Goal: Information Seeking & Learning: Understand process/instructions

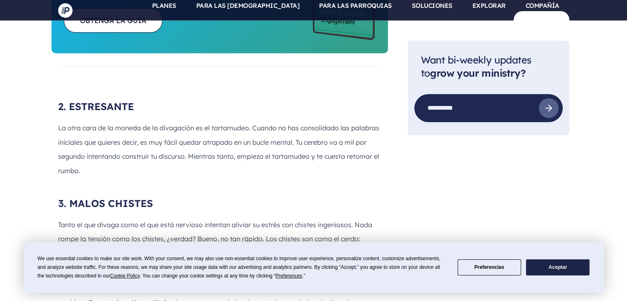
scroll to position [594, 0]
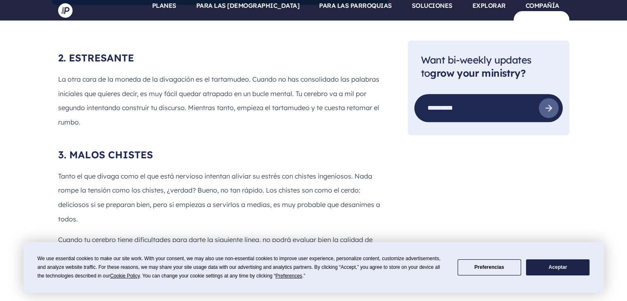
click at [70, 242] on div "We use essential cookies to make our site work. With your consent, we may also …" at bounding box center [313, 267] width 580 height 51
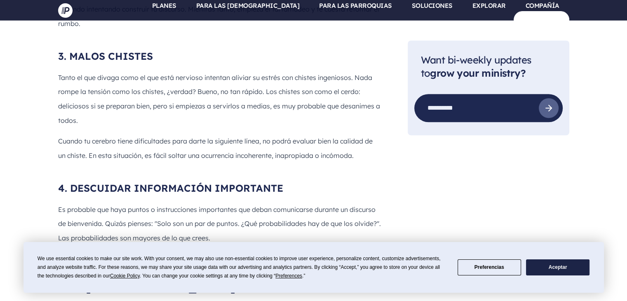
click at [67, 235] on div "2. ESTRESANTE La otra cara de la moneda de la divagación es el tartamudeo. Cuan…" at bounding box center [219, 305] width 323 height 705
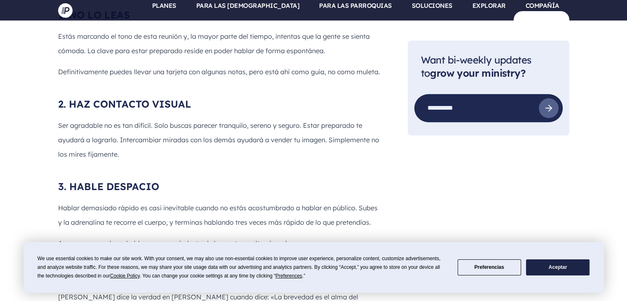
scroll to position [1062, 0]
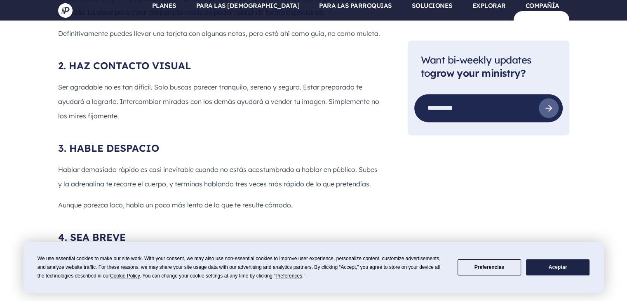
click at [68, 254] on font "[PERSON_NAME] dice la verdad en [PERSON_NAME] cuando dice: «La brevedad es el a…" at bounding box center [209, 265] width 303 height 23
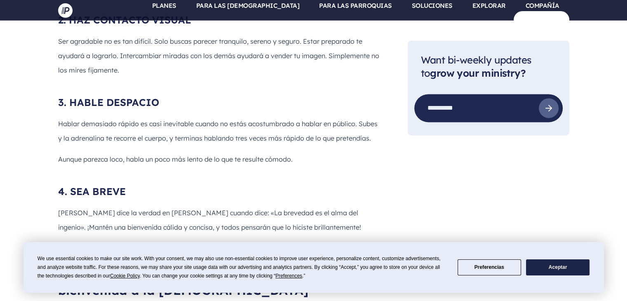
scroll to position [1172, 0]
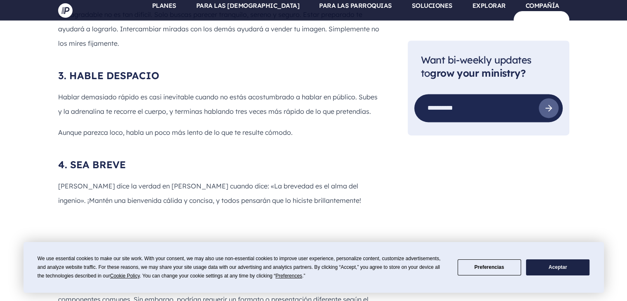
click at [59, 241] on font "6 elementos clave de un buen discurso de bienvenida a la [DEMOGRAPHIC_DATA]" at bounding box center [187, 256] width 259 height 30
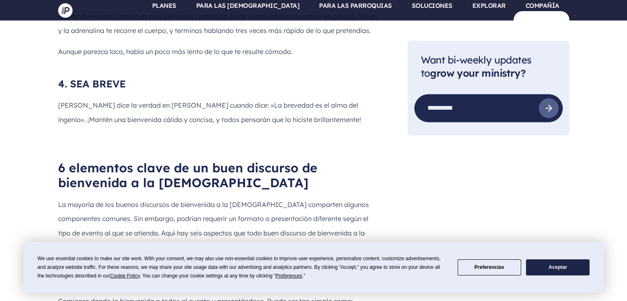
scroll to position [1266, 0]
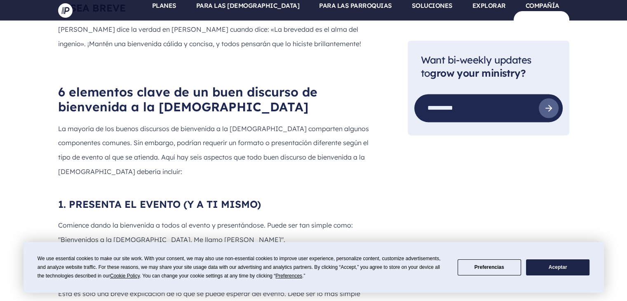
click at [66, 266] on font "2. ESTABLECER EXPECTATIVAS" at bounding box center [135, 272] width 155 height 12
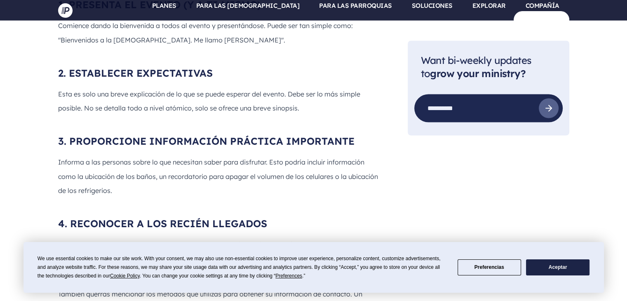
scroll to position [1534, 0]
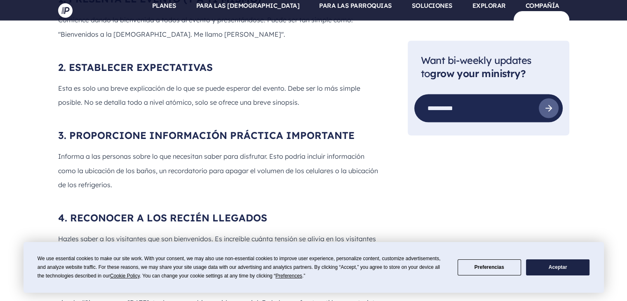
click at [53, 225] on div "6 elementos clave de un buen discurso de bienvenida a la [DEMOGRAPHIC_DATA] La …" at bounding box center [220, 187] width 336 height 657
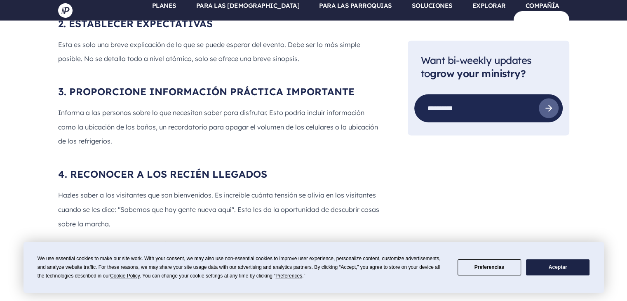
click at [70, 241] on font "También querrás mencionar los métodos que utilizas para obtener su información …" at bounding box center [218, 266] width 321 height 51
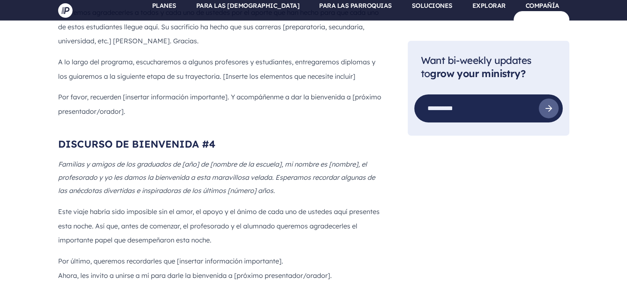
scroll to position [2666, 0]
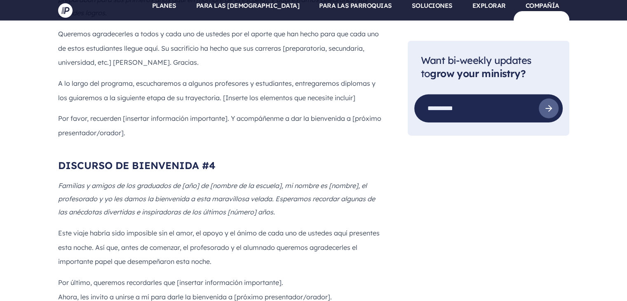
scroll to position [2638, 0]
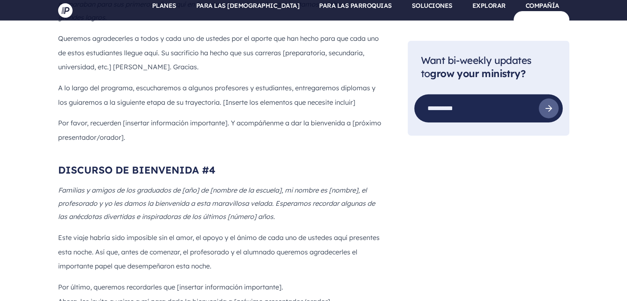
click at [53, 215] on div "Bienvenido a las plantillas de discursos de la [DEMOGRAPHIC_DATA] Aquí tienes a…" at bounding box center [220, 69] width 336 height 1313
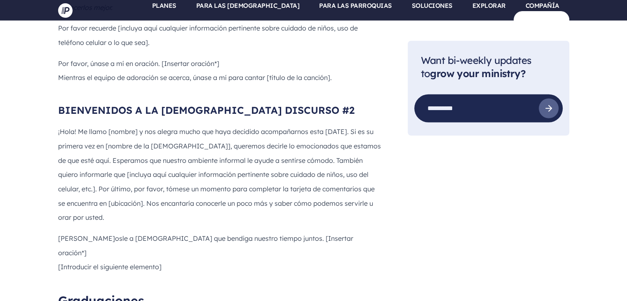
scroll to position [2253, 0]
